Goal: Information Seeking & Learning: Learn about a topic

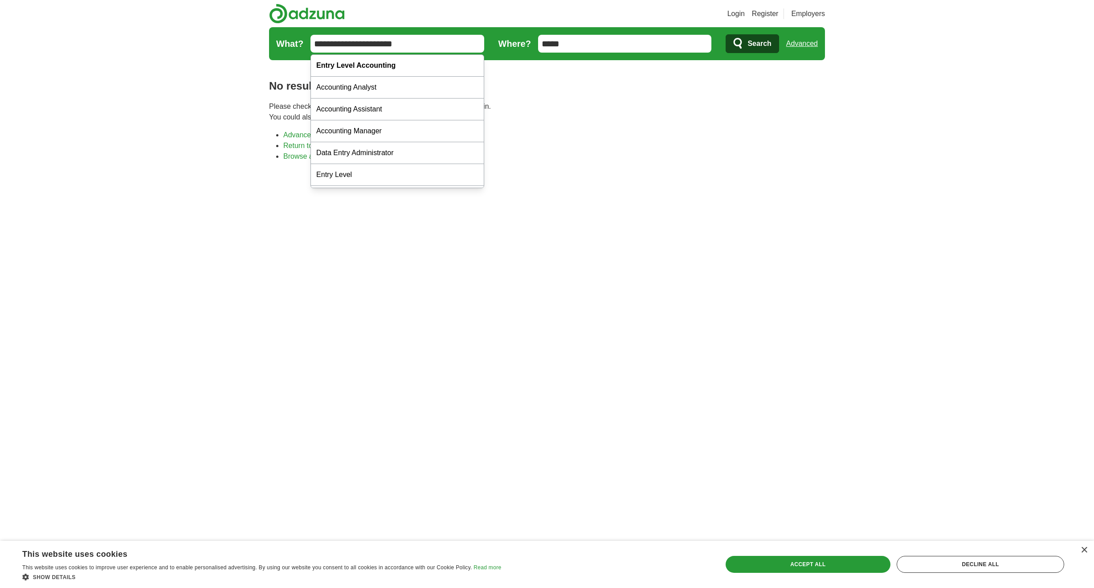
drag, startPoint x: 433, startPoint y: 43, endPoint x: 267, endPoint y: 40, distance: 165.8
click at [267, 40] on div "Login Register Employers job, company, title Salary Salary Select a salary rang…" at bounding box center [547, 313] width 570 height 626
click at [359, 68] on div "Book keeper" at bounding box center [397, 66] width 173 height 22
type input "**********"
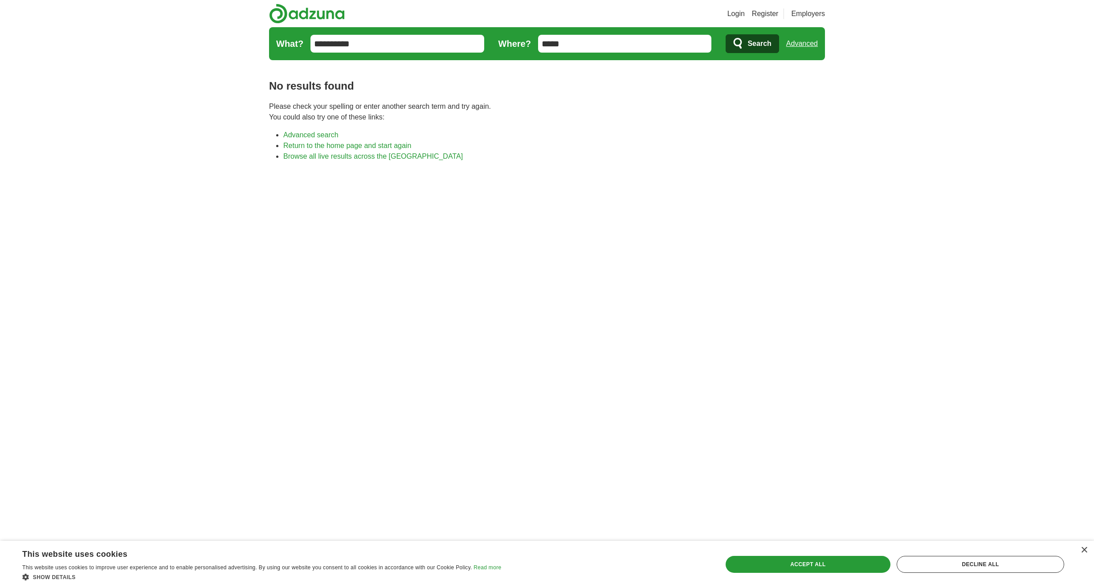
click at [750, 39] on span "Search" at bounding box center [760, 44] width 24 height 18
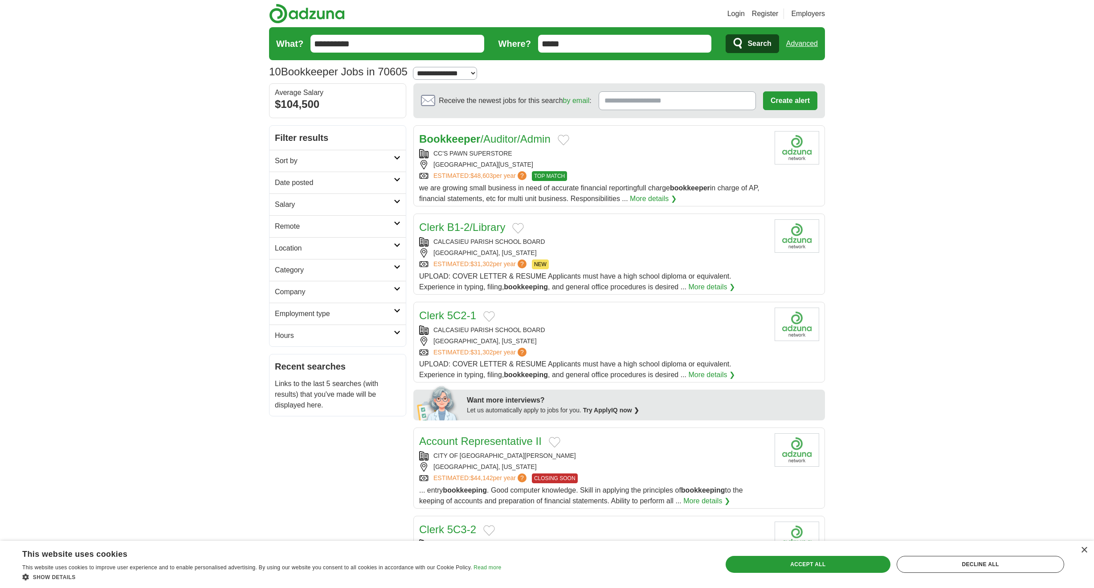
click at [687, 252] on div "[GEOGRAPHIC_DATA], [US_STATE]" at bounding box center [593, 252] width 348 height 9
